Goal: Find specific page/section: Find specific page/section

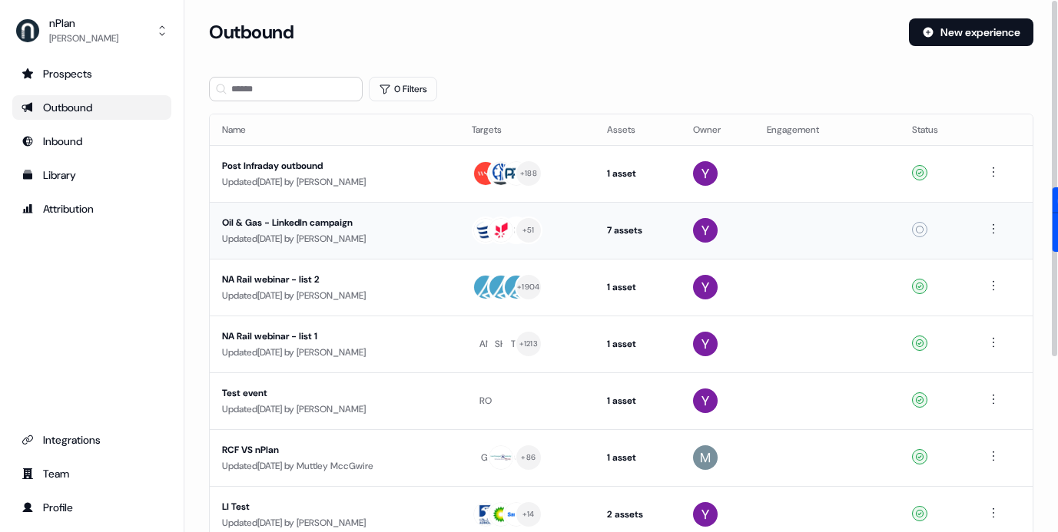
click at [387, 225] on div "Oil & Gas - LinkedIn campaign" at bounding box center [334, 222] width 225 height 15
click at [274, 161] on div "Post Infraday outbound" at bounding box center [334, 165] width 225 height 15
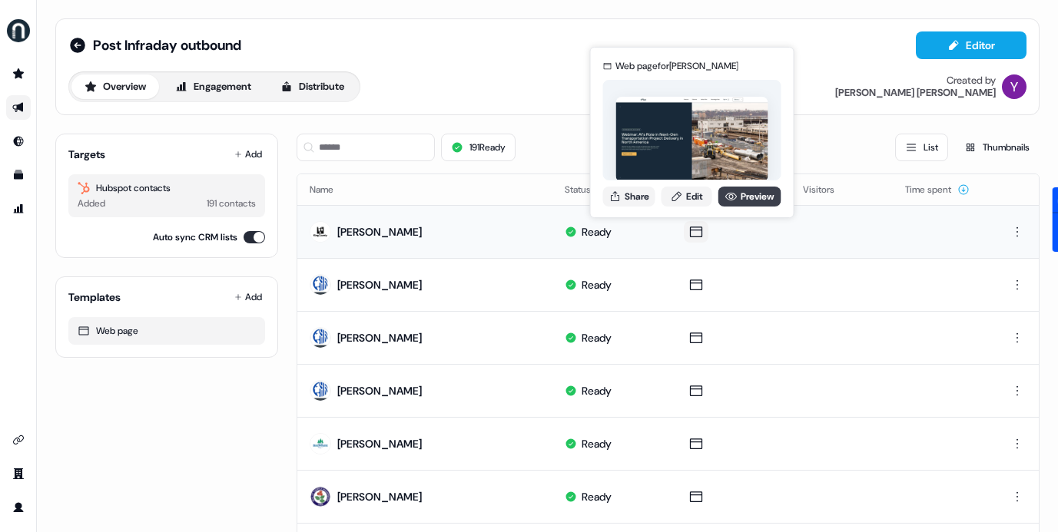
click at [743, 198] on link "Preview" at bounding box center [749, 197] width 63 height 20
